Goal: Task Accomplishment & Management: Complete application form

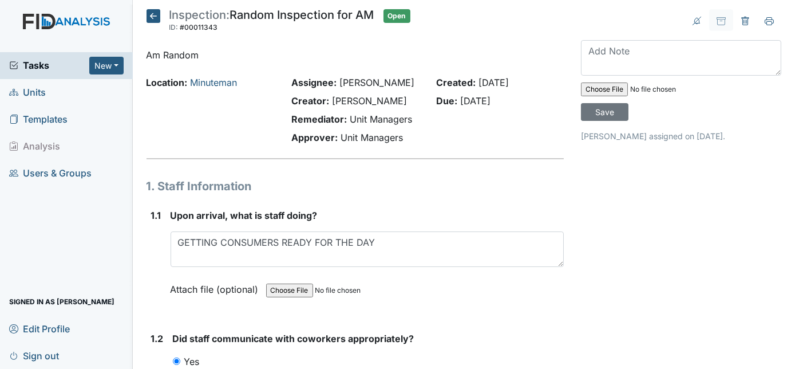
scroll to position [15137, 0]
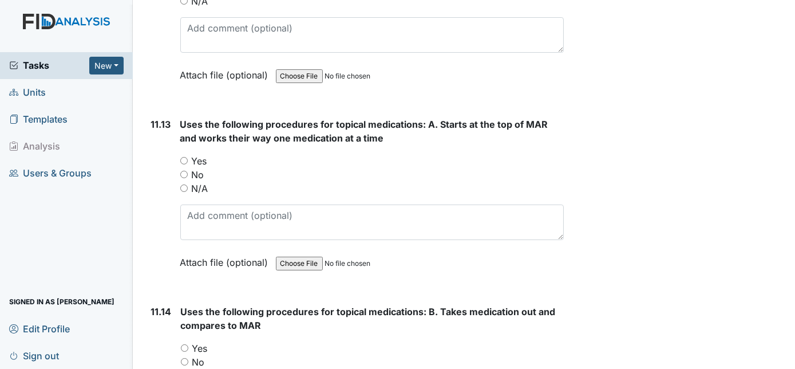
click at [37, 93] on span "Units" at bounding box center [27, 93] width 37 height 18
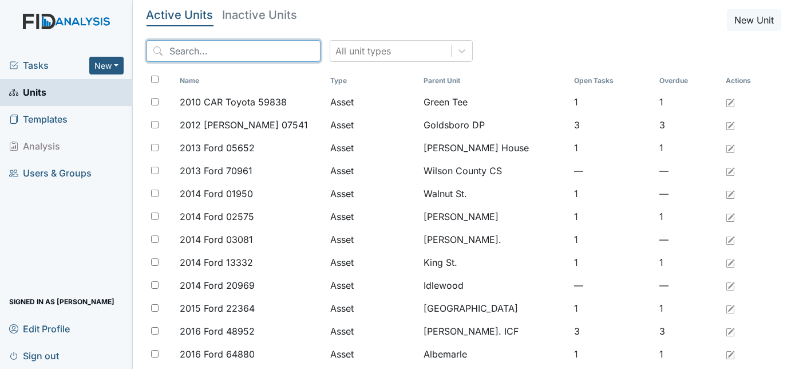
click at [199, 55] on input "search" at bounding box center [234, 51] width 174 height 22
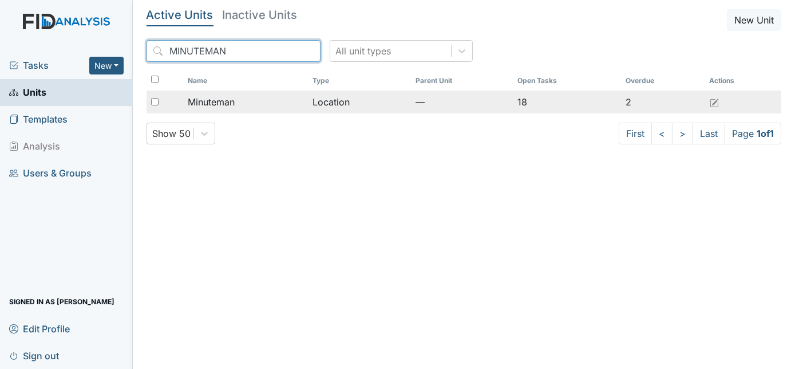
type input "MINUTEMAN"
click at [152, 101] on input "checkbox" at bounding box center [154, 101] width 7 height 7
checkbox input "true"
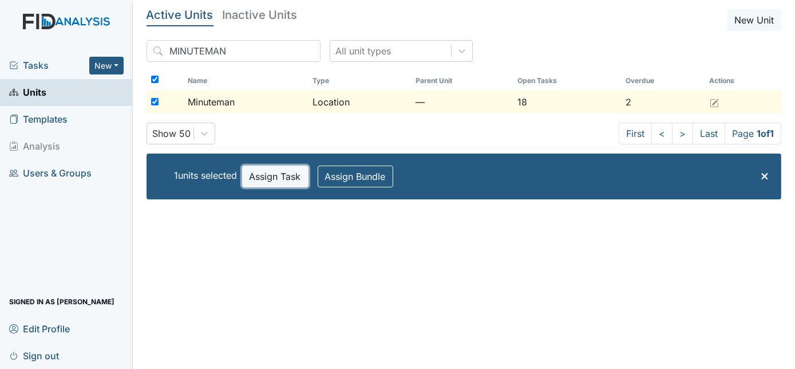
click at [285, 175] on button "Assign Task" at bounding box center [275, 176] width 66 height 22
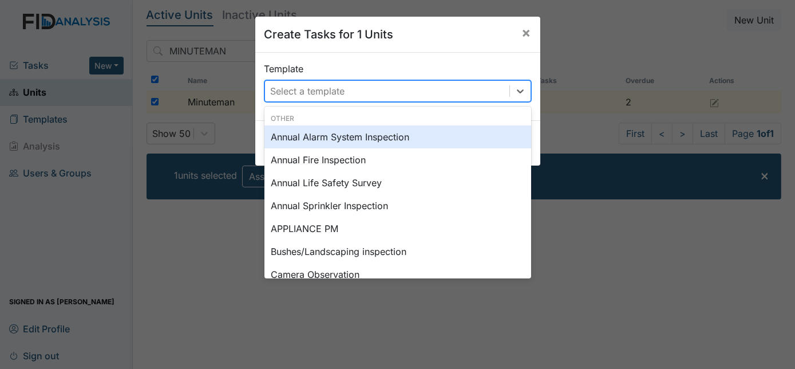
click at [322, 90] on div "Select a template" at bounding box center [308, 91] width 74 height 14
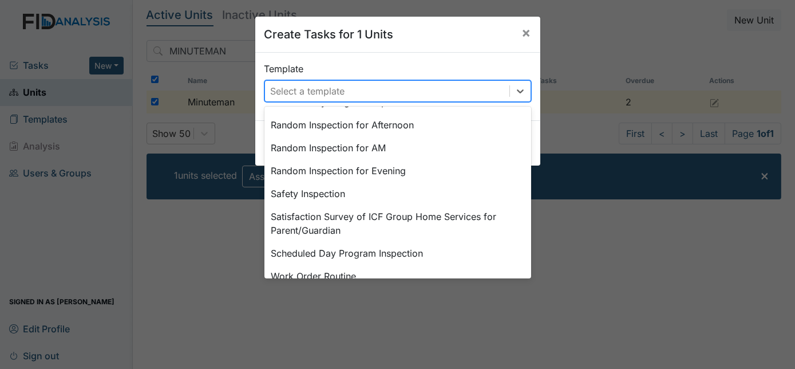
scroll to position [577, 0]
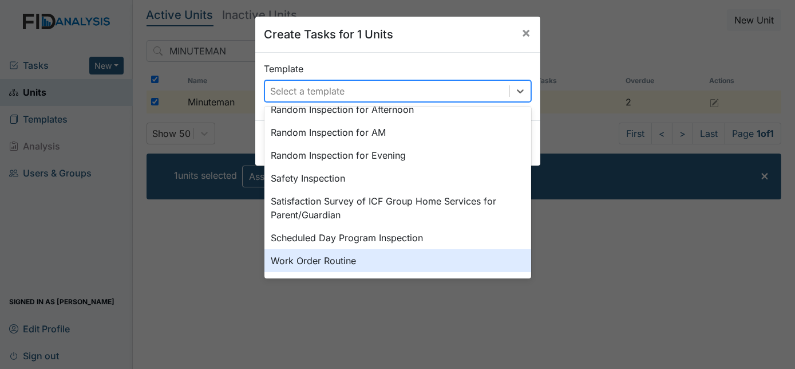
click at [421, 259] on div "Work Order Routine" at bounding box center [398, 260] width 267 height 23
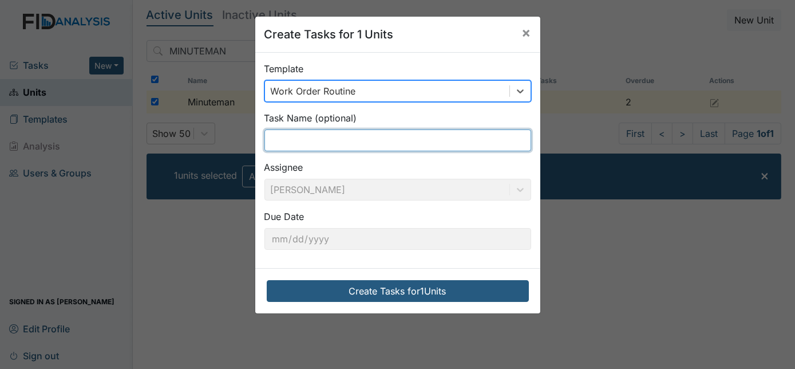
click at [352, 143] on input "text" at bounding box center [398, 140] width 267 height 22
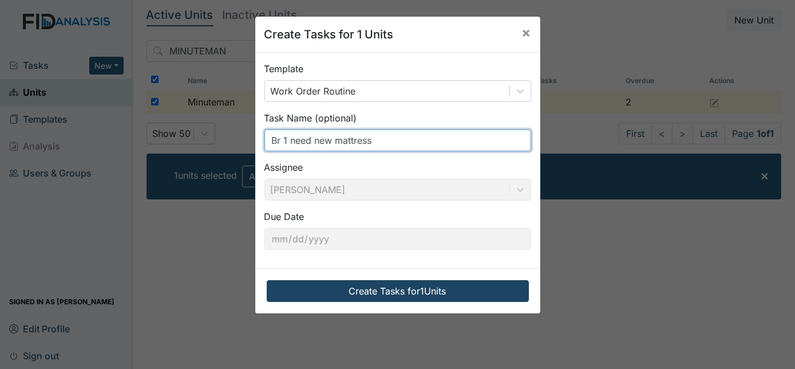
type input "Br 1 need new mattress"
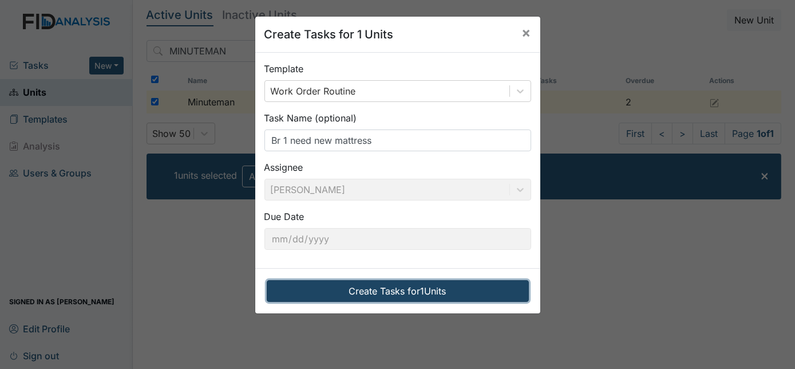
click at [383, 287] on button "Create Tasks for 1 Units" at bounding box center [398, 291] width 262 height 22
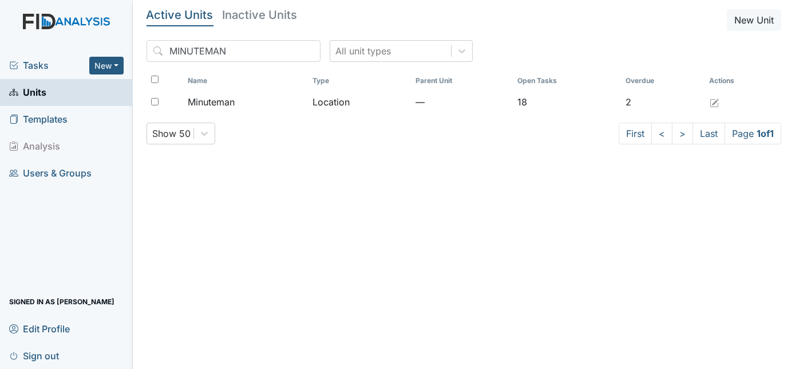
click at [42, 65] on span "Tasks" at bounding box center [49, 65] width 80 height 14
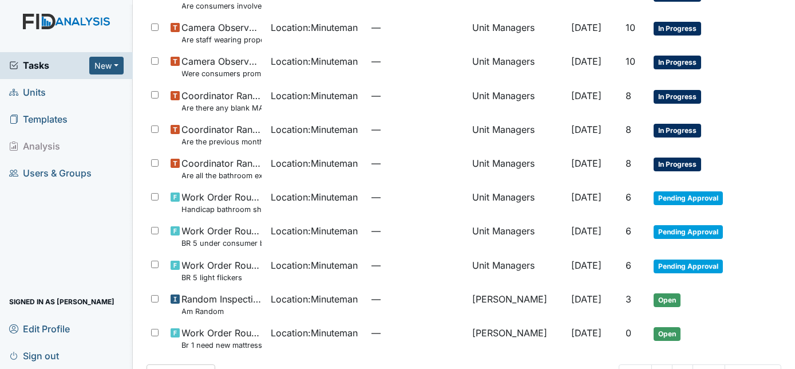
scroll to position [521, 0]
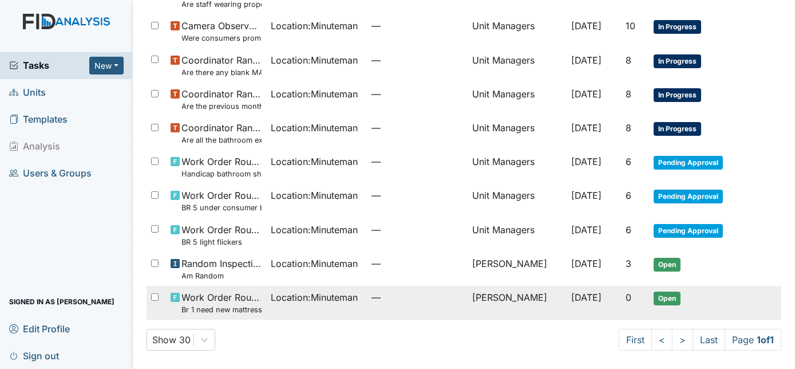
click at [468, 302] on td "[PERSON_NAME]" at bounding box center [517, 303] width 98 height 34
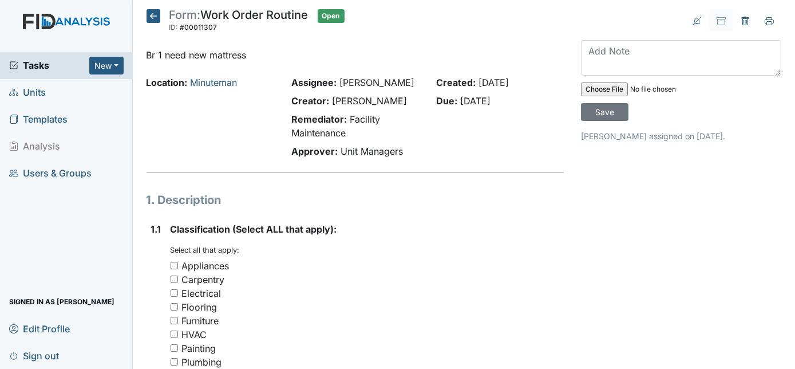
click at [415, 273] on div "Carpentry" at bounding box center [368, 280] width 394 height 14
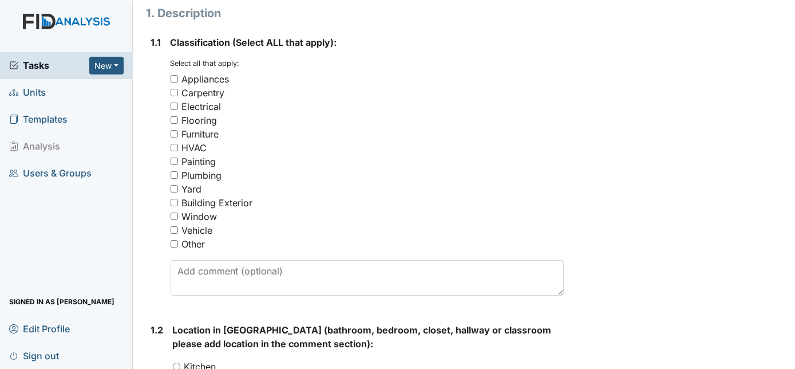
scroll to position [187, 0]
click at [172, 132] on input "Furniture" at bounding box center [174, 132] width 7 height 7
checkbox input "true"
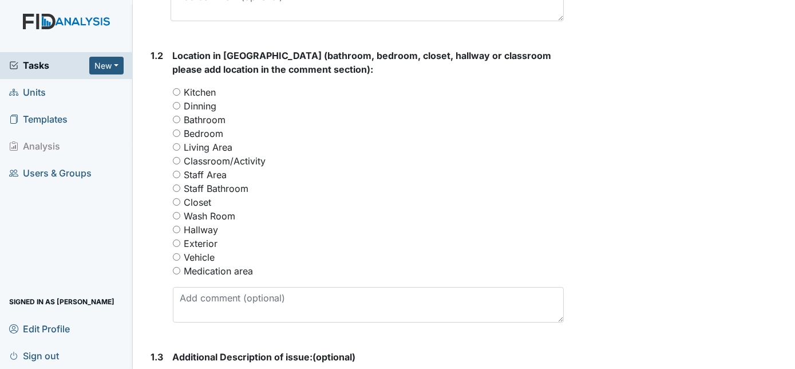
scroll to position [499, 0]
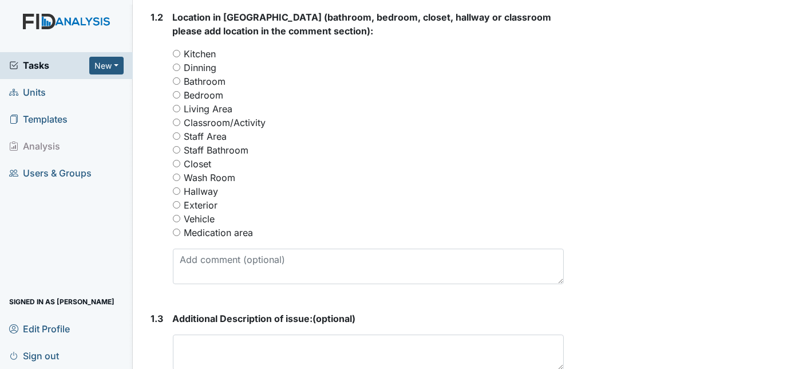
click at [177, 92] on input "Bedroom" at bounding box center [176, 94] width 7 height 7
radio input "true"
click at [140, 165] on div "Form: Work Order Routine ID: #00011307 Open Autosaving... Br 1 need new mattres…" at bounding box center [355, 128] width 435 height 1237
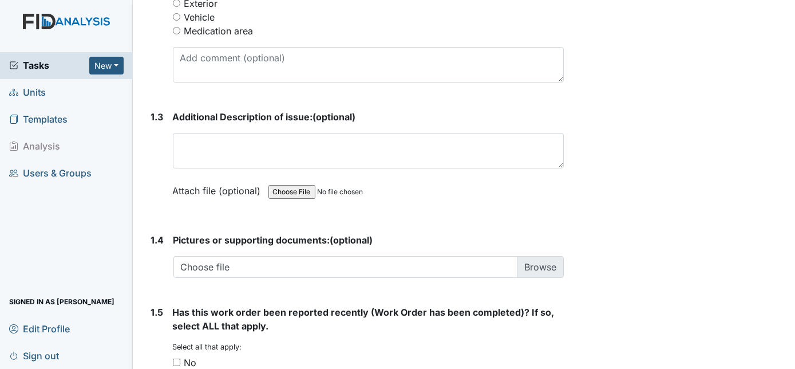
scroll to position [708, 0]
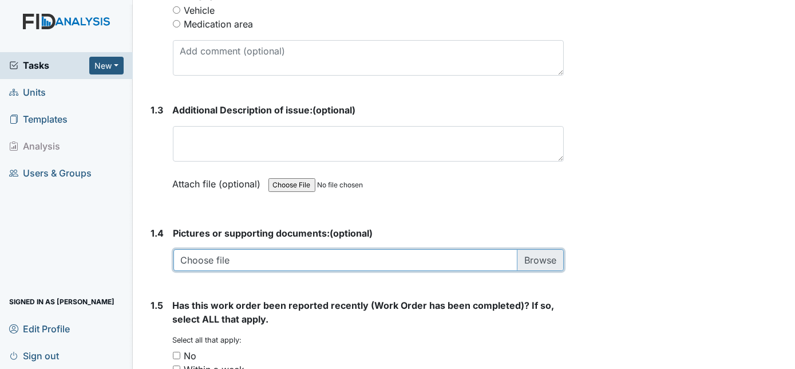
click at [528, 254] on input "file" at bounding box center [368, 260] width 391 height 22
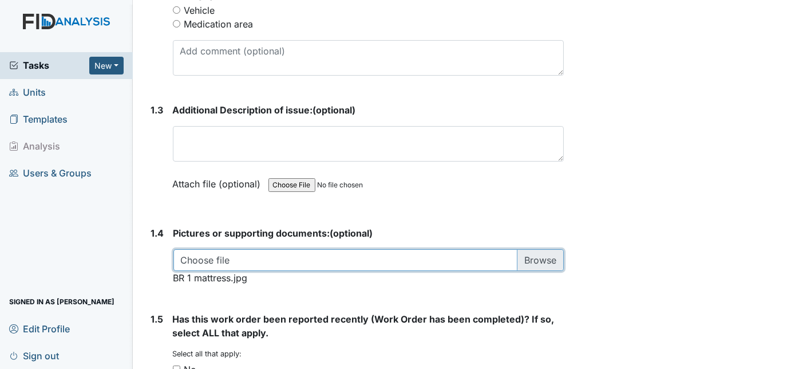
click at [536, 252] on input "file" at bounding box center [368, 260] width 391 height 22
type input "C:\fakepath\br1 mattress.jpg"
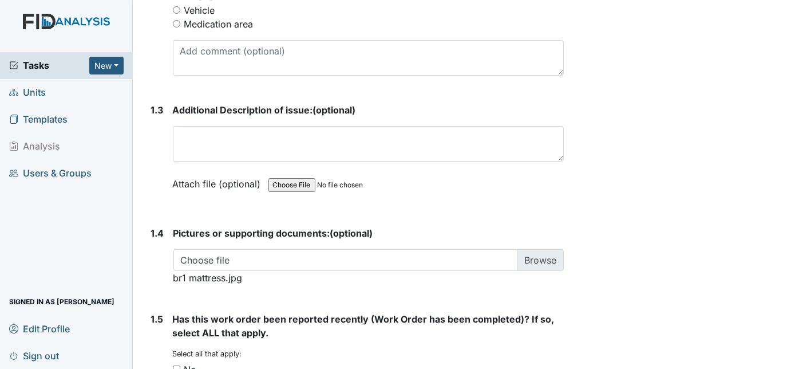
click at [328, 291] on form "Pictures or supporting documents: (optional) Choose file br1 mattress.jpg You c…" at bounding box center [368, 260] width 391 height 68
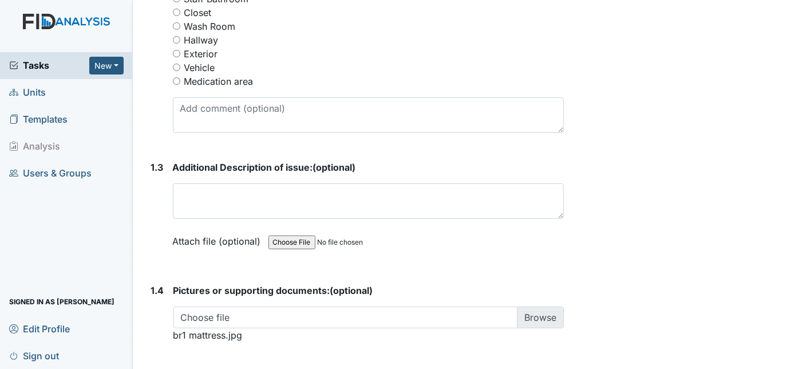
scroll to position [648, 0]
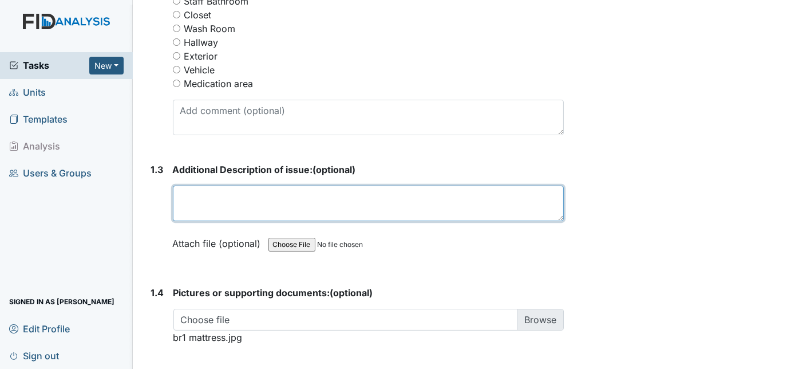
click at [238, 207] on textarea at bounding box center [369, 204] width 392 height 36
type textarea "It smells really bad. Staff put outside."
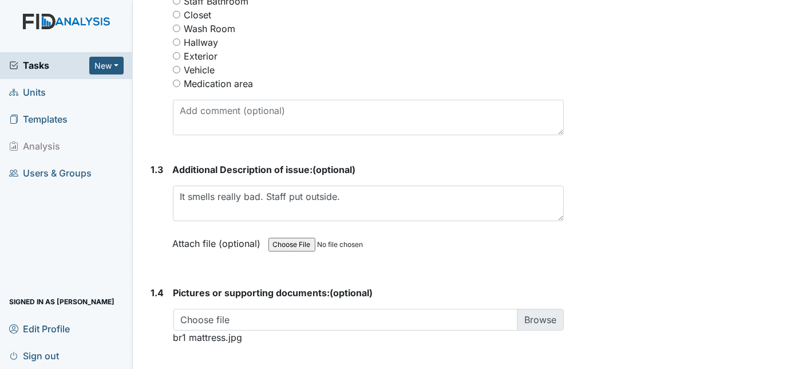
click at [149, 140] on div "1.2 Location in [GEOGRAPHIC_DATA] (bathroom, bedroom, closet, hallway or classr…" at bounding box center [356, 2] width 418 height 283
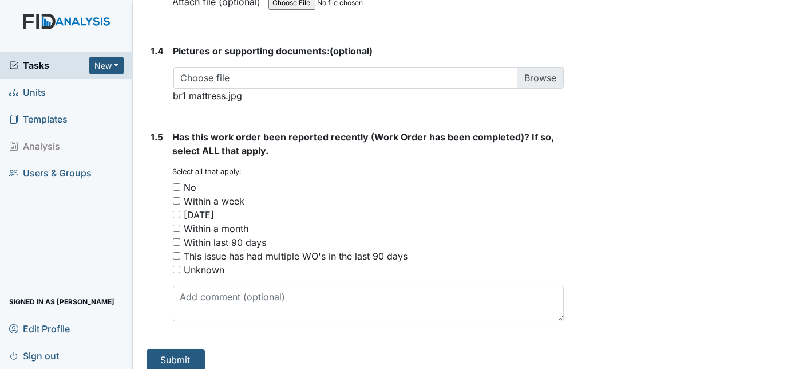
scroll to position [898, 0]
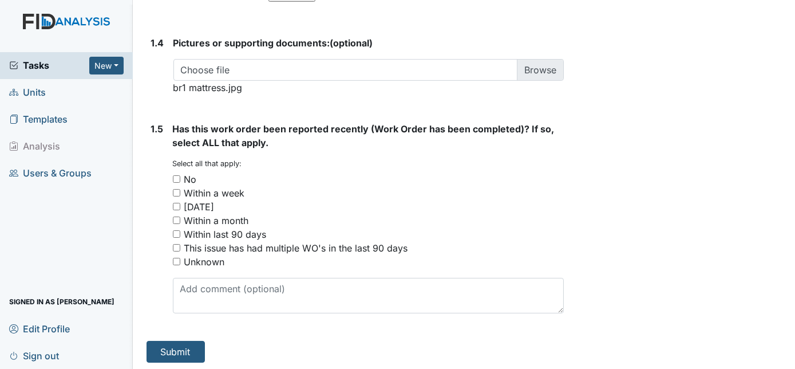
click at [177, 175] on input "No" at bounding box center [176, 178] width 7 height 7
checkbox input "true"
click at [171, 349] on button "Submit" at bounding box center [176, 352] width 58 height 22
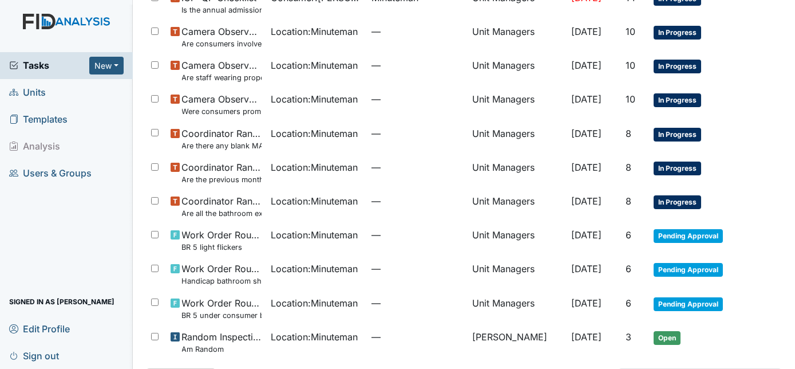
scroll to position [525, 0]
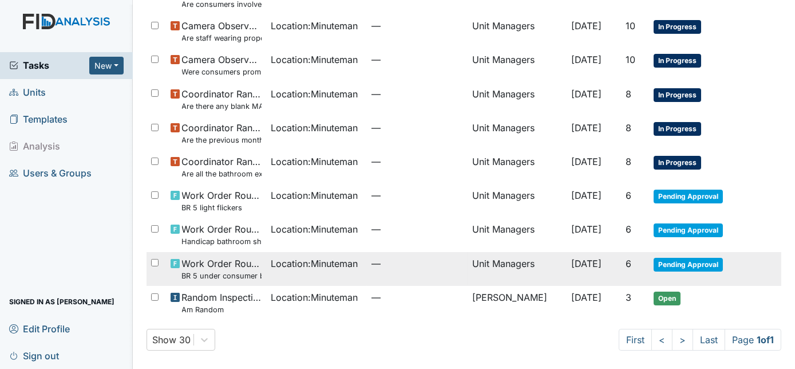
click at [441, 262] on span "—" at bounding box center [418, 264] width 92 height 14
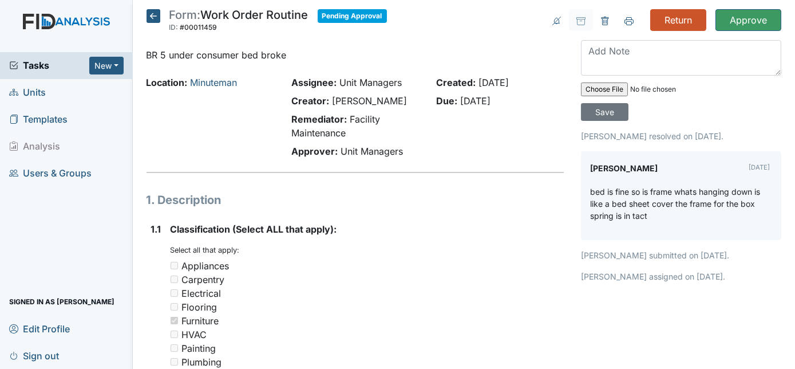
click at [606, 86] on input "file" at bounding box center [659, 89] width 156 height 27
type input "C:\fakepath\hanging from under bed.jpg"
click at [605, 65] on textarea at bounding box center [681, 58] width 200 height 36
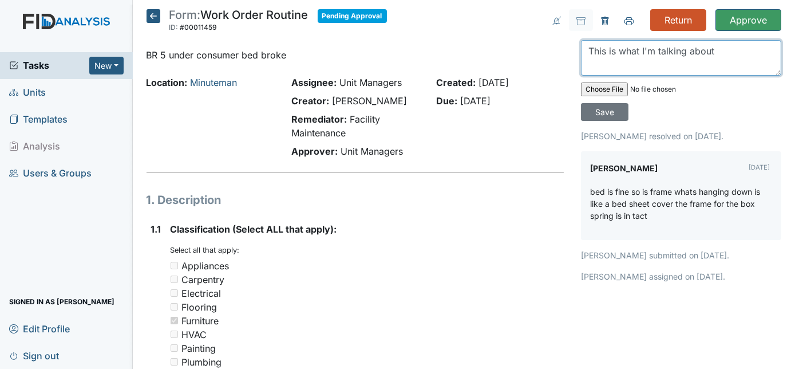
click at [723, 50] on textarea "This is what I'm talking about" at bounding box center [681, 58] width 200 height 36
type textarea "This is what I'm talking about."
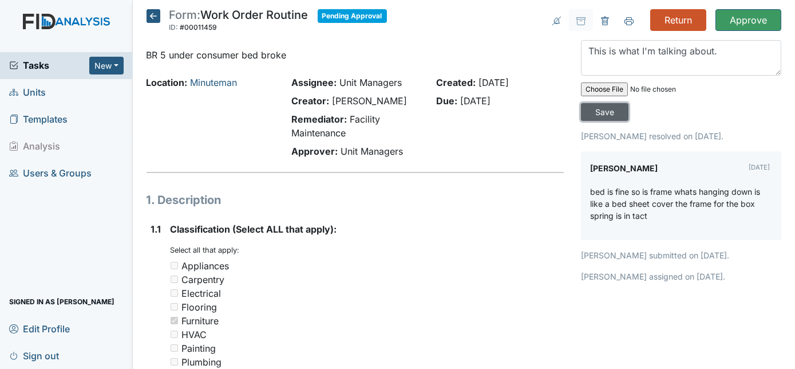
click at [629, 103] on input "Save" at bounding box center [605, 112] width 48 height 18
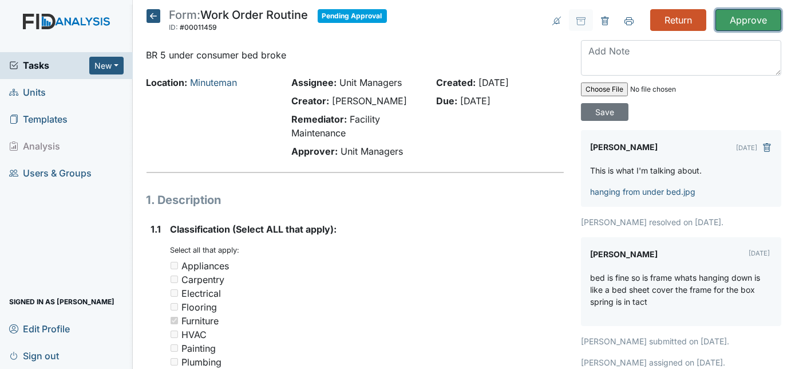
click at [755, 19] on input "Approve" at bounding box center [749, 20] width 66 height 22
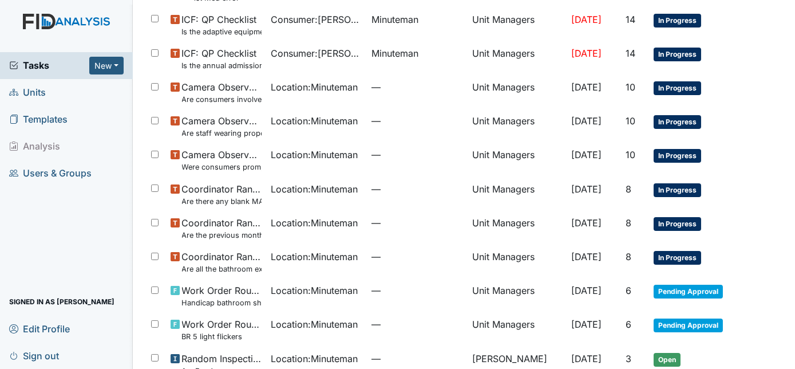
scroll to position [479, 0]
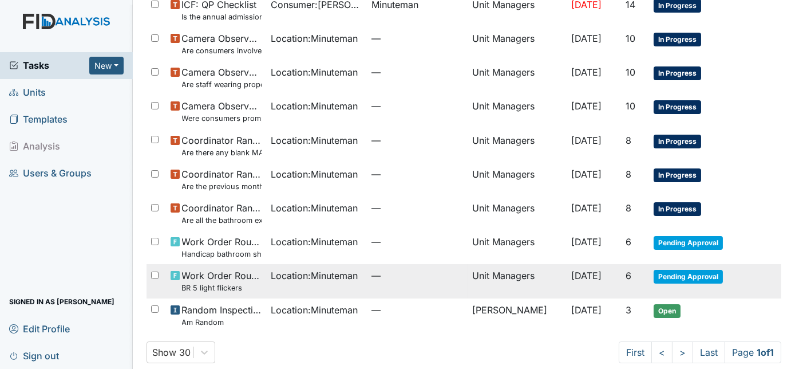
click at [567, 285] on td "[DATE]" at bounding box center [594, 281] width 54 height 34
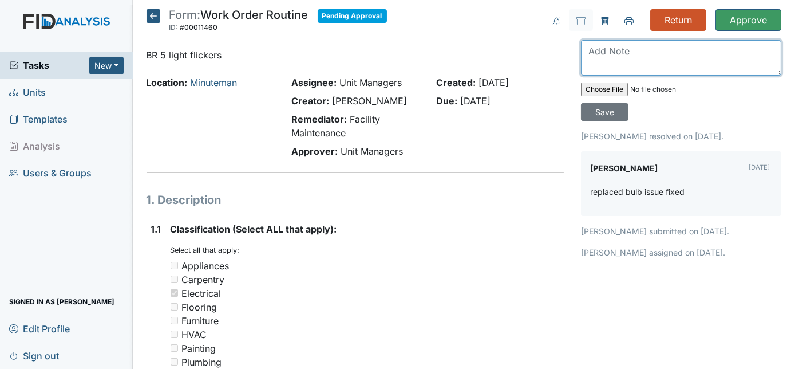
click at [640, 46] on textarea at bounding box center [681, 58] width 200 height 36
type textarea "Thanks"
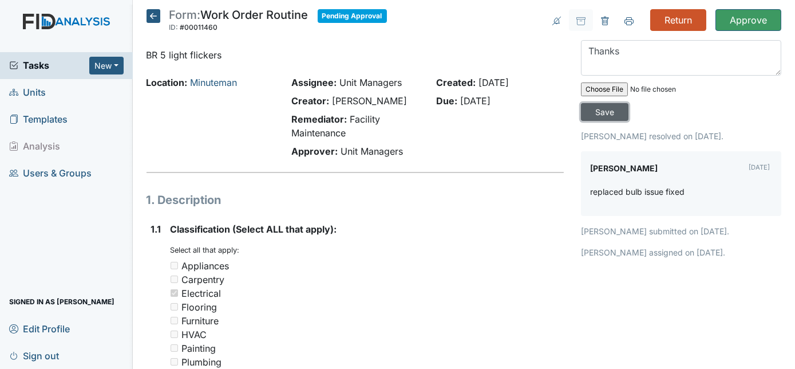
click at [629, 103] on input "Save" at bounding box center [605, 112] width 48 height 18
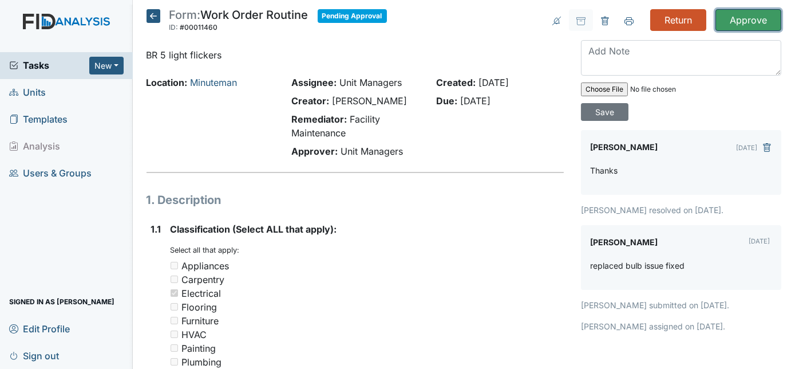
click at [744, 27] on input "Approve" at bounding box center [749, 20] width 66 height 22
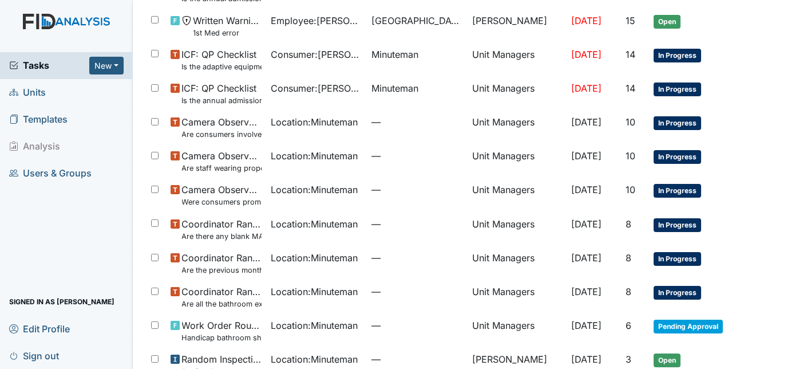
scroll to position [457, 0]
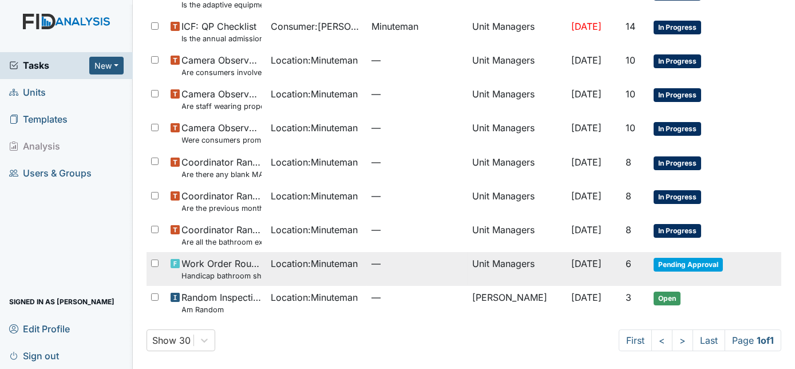
click at [501, 261] on td "Unit Managers" at bounding box center [517, 269] width 98 height 34
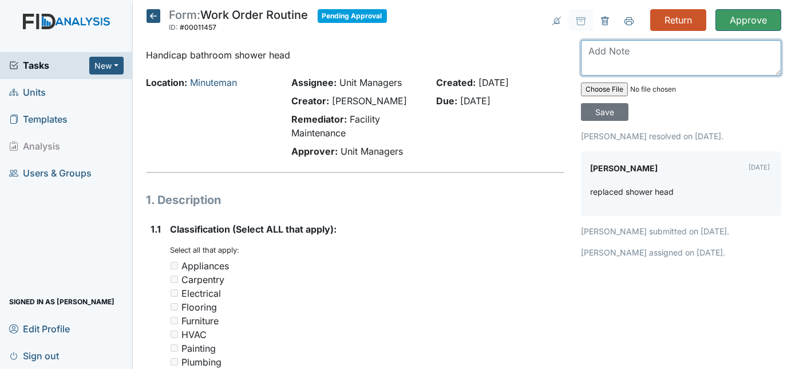
click at [608, 61] on textarea at bounding box center [681, 58] width 200 height 36
type textarea "Thanks"
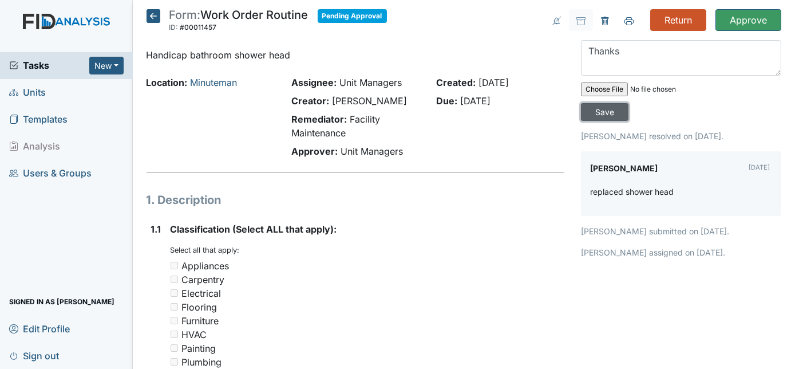
click at [629, 103] on input "Save" at bounding box center [605, 112] width 48 height 18
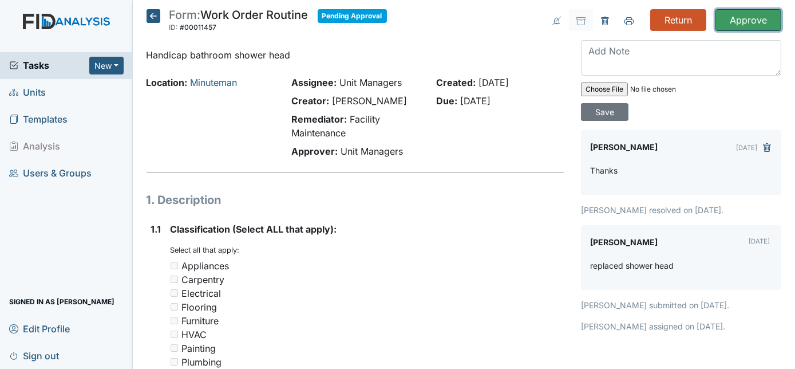
click at [731, 23] on input "Approve" at bounding box center [749, 20] width 66 height 22
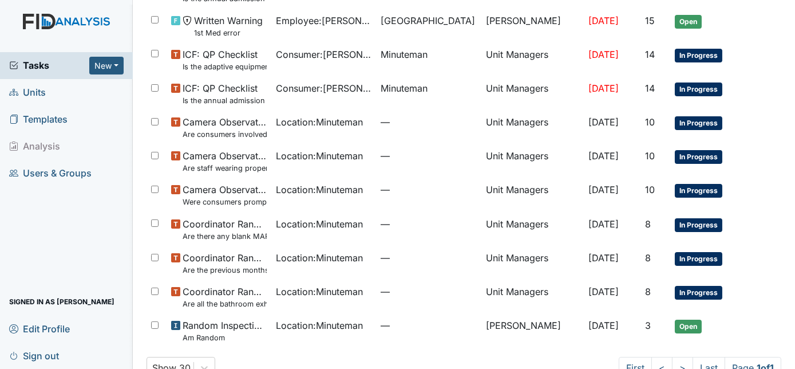
scroll to position [423, 0]
